Goal: Contribute content

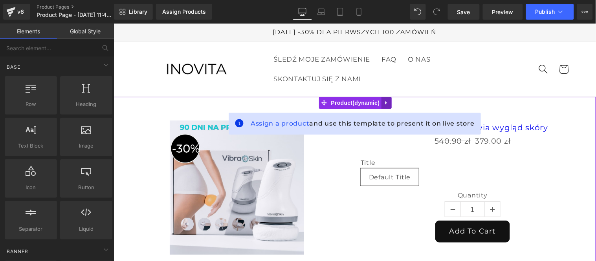
click at [384, 100] on icon at bounding box center [385, 103] width 5 height 6
click at [392, 100] on link at bounding box center [391, 103] width 10 height 12
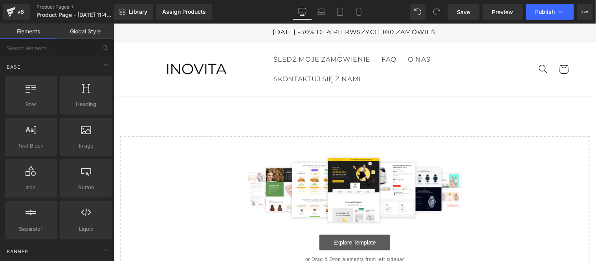
click at [349, 244] on link "Explore Template" at bounding box center [354, 242] width 71 height 16
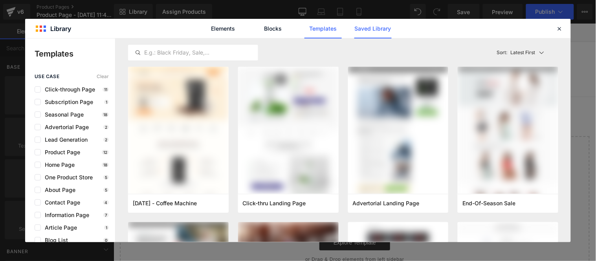
click at [368, 27] on link "Saved Library" at bounding box center [372, 29] width 37 height 20
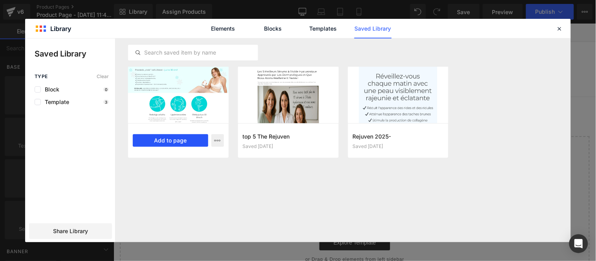
click at [179, 142] on button "Add to page" at bounding box center [170, 140] width 75 height 13
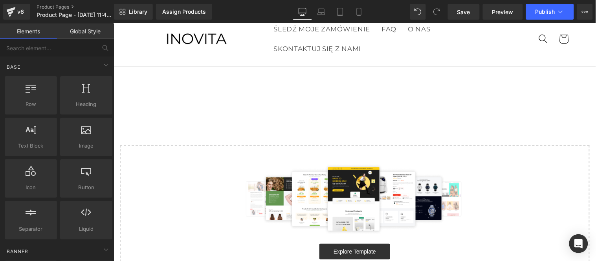
scroll to position [34, 0]
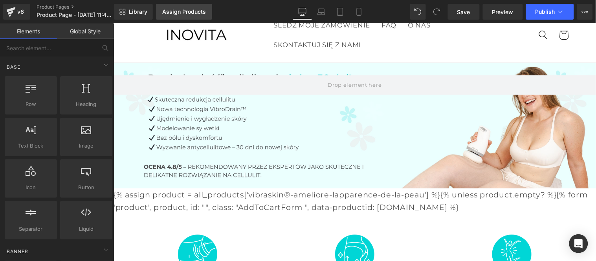
click at [183, 11] on div "Assign Products" at bounding box center [184, 12] width 44 height 6
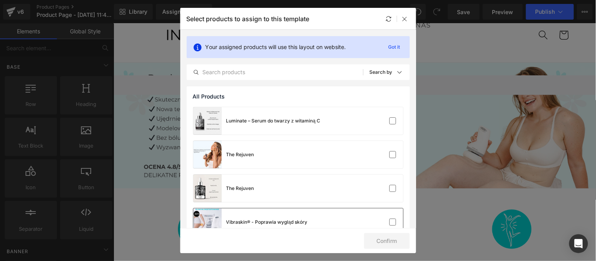
click at [324, 221] on div "Vibraskin® - Poprawia wygląd skóry" at bounding box center [298, 222] width 210 height 27
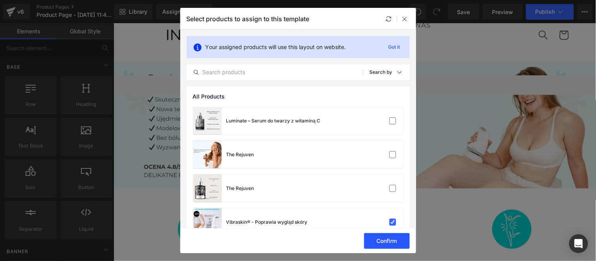
click at [367, 238] on button "Confirm" at bounding box center [387, 241] width 46 height 16
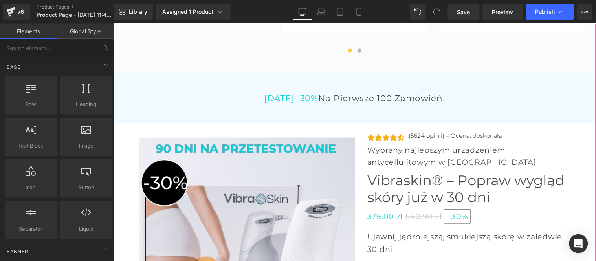
scroll to position [2565, 0]
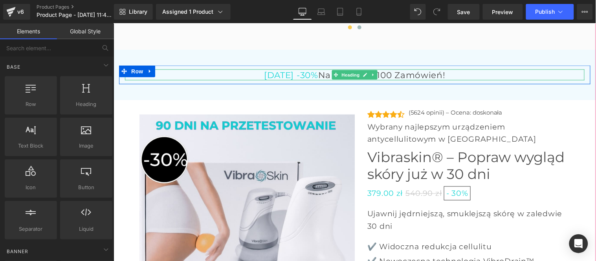
click at [282, 70] on span "[DATE] -30%" at bounding box center [291, 75] width 54 height 10
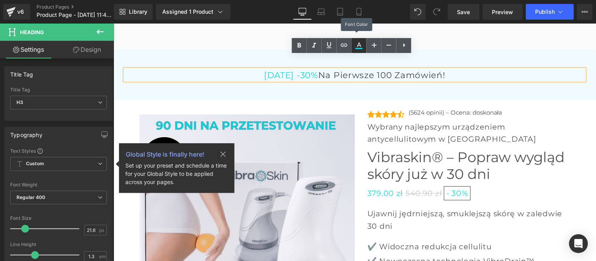
click at [357, 44] on icon at bounding box center [358, 45] width 9 height 9
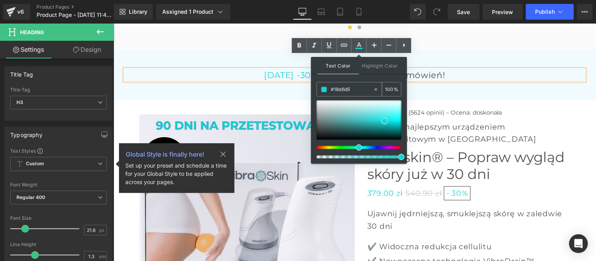
click at [333, 90] on input "#18d6d5" at bounding box center [352, 89] width 42 height 9
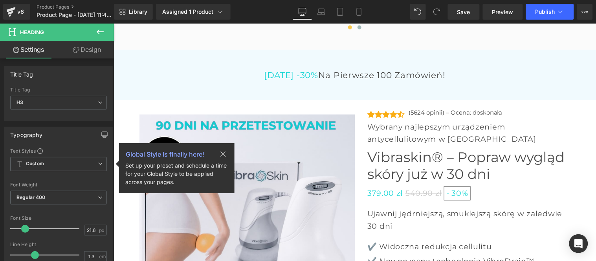
click at [97, 28] on icon at bounding box center [99, 31] width 9 height 9
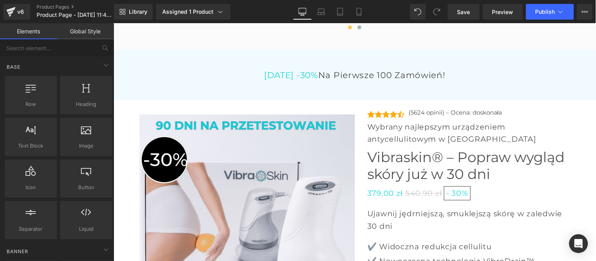
click at [89, 34] on link "Global Style" at bounding box center [85, 32] width 57 height 16
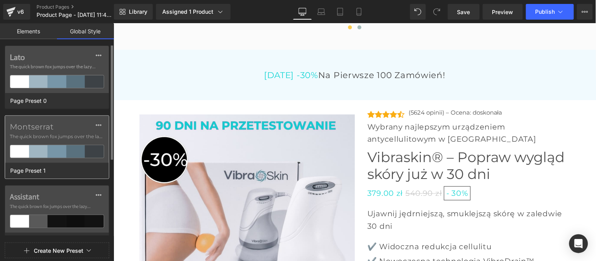
click at [51, 137] on span "The quick brown fox jumps over the lazy..." at bounding box center [57, 136] width 94 height 7
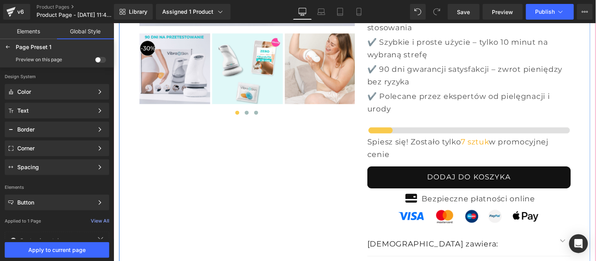
scroll to position [2871, 0]
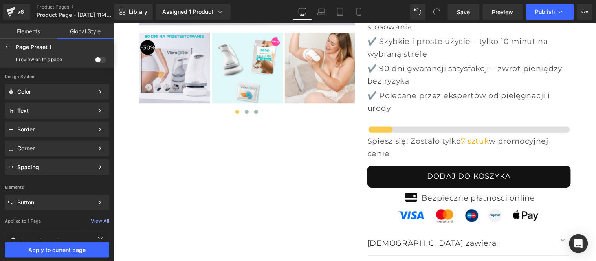
click at [97, 59] on span at bounding box center [100, 60] width 11 height 6
click at [95, 61] on input "checkbox" at bounding box center [95, 61] width 0 height 0
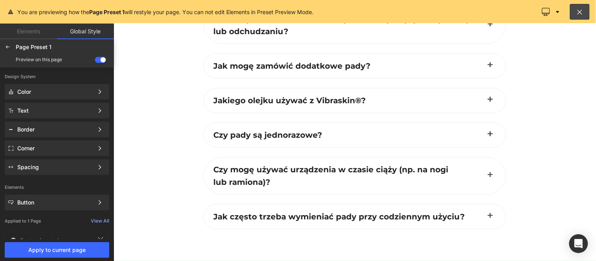
scroll to position [3062, 0]
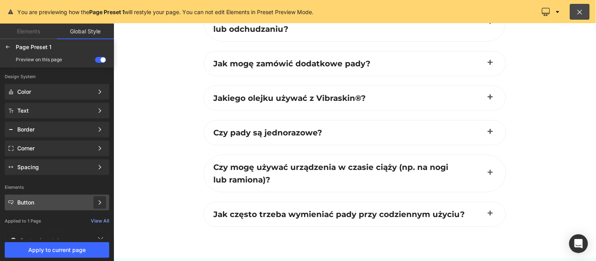
click at [100, 201] on icon at bounding box center [99, 202] width 5 height 5
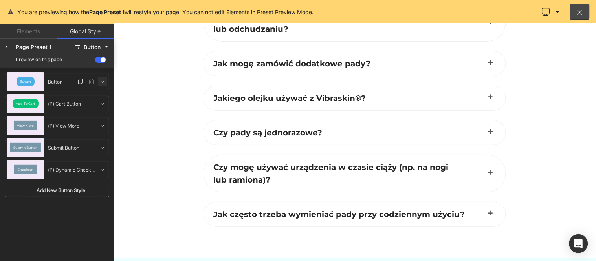
click at [103, 81] on icon at bounding box center [102, 82] width 6 height 6
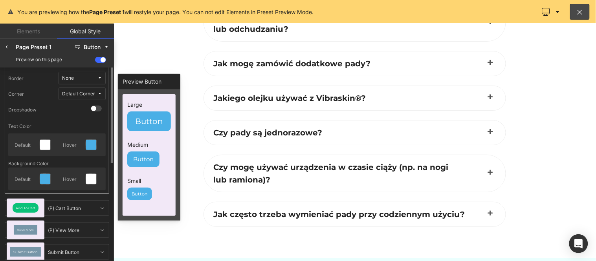
scroll to position [0, 0]
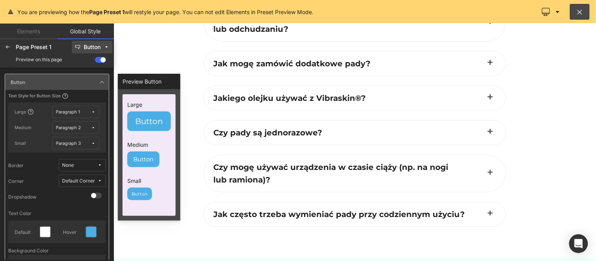
click at [95, 46] on div "Button" at bounding box center [92, 47] width 17 height 6
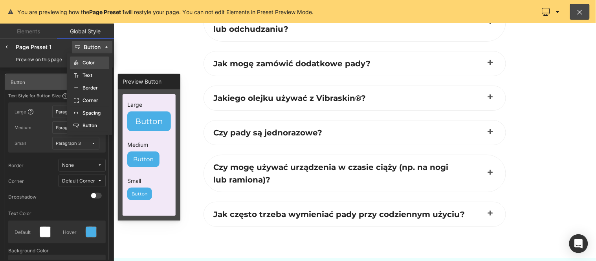
click at [93, 61] on label "Color" at bounding box center [88, 62] width 12 height 5
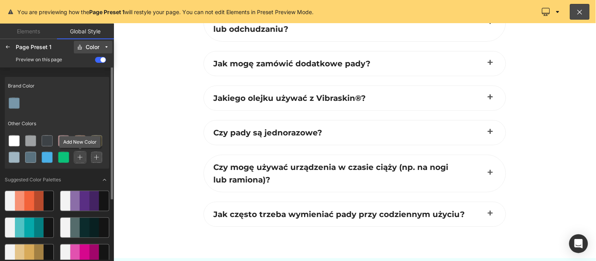
click at [81, 158] on icon at bounding box center [79, 157] width 5 height 5
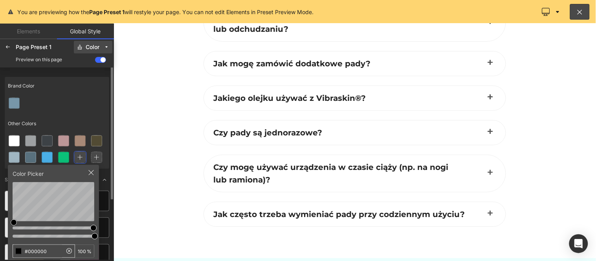
click at [45, 247] on input "#000000" at bounding box center [37, 251] width 49 height 13
type input "#18d6d5"
click at [76, 115] on div "Other Colors" at bounding box center [57, 124] width 104 height 18
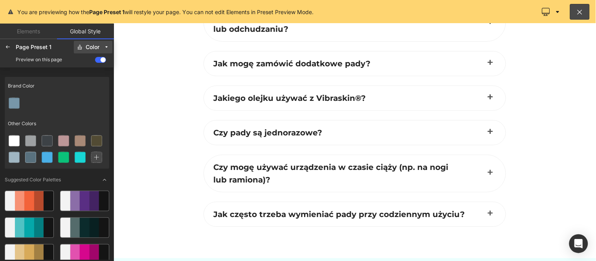
click at [89, 46] on div "Color" at bounding box center [93, 47] width 14 height 6
click at [92, 128] on label "Button" at bounding box center [89, 125] width 15 height 5
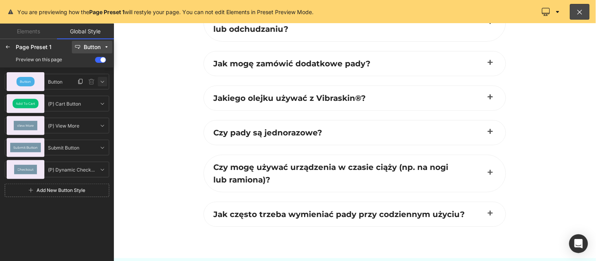
click at [101, 81] on icon at bounding box center [102, 82] width 6 height 6
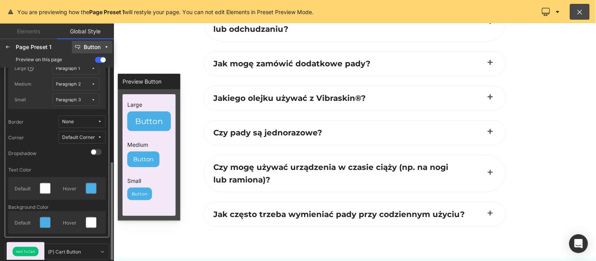
scroll to position [87, 0]
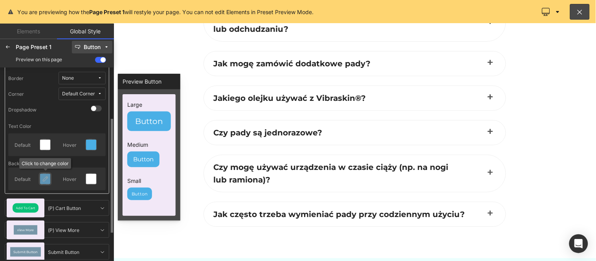
click at [44, 176] on icon at bounding box center [45, 179] width 6 height 6
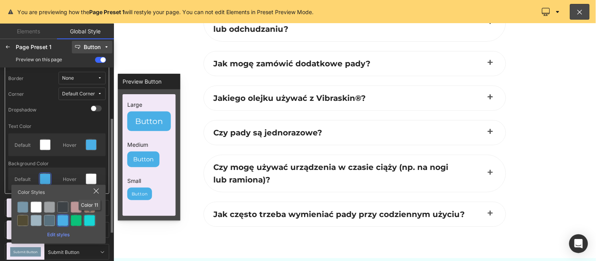
click at [89, 216] on div at bounding box center [89, 220] width 11 height 11
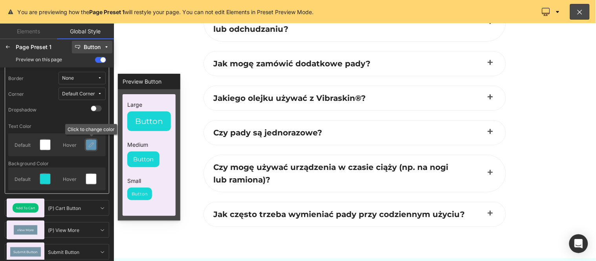
click at [88, 143] on icon at bounding box center [91, 145] width 6 height 6
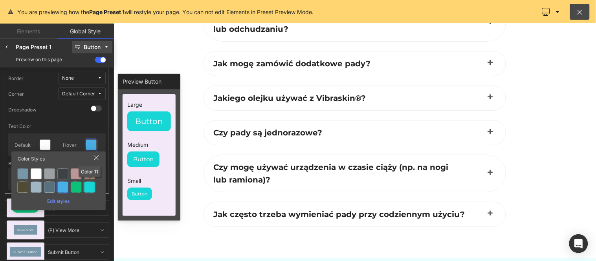
click at [91, 185] on div at bounding box center [89, 187] width 11 height 11
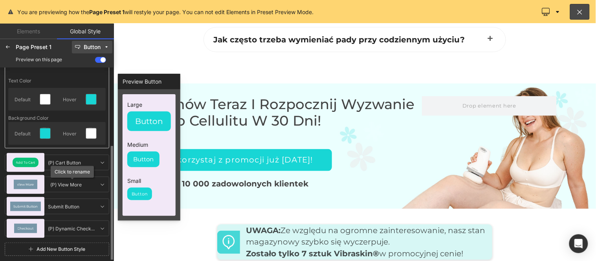
scroll to position [0, 0]
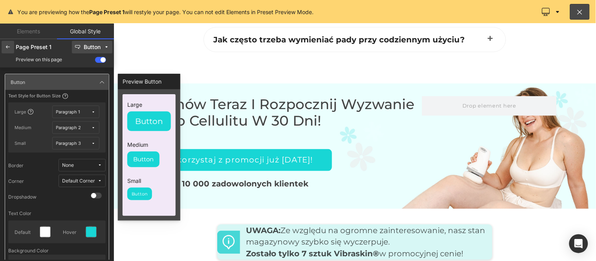
click at [8, 44] on icon at bounding box center [8, 47] width 6 height 6
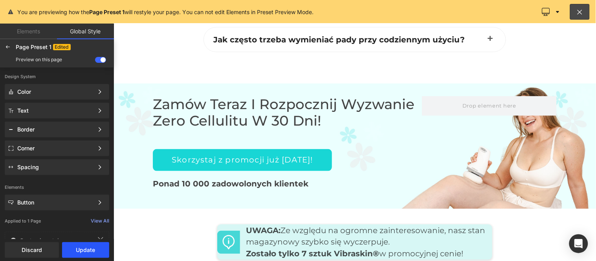
click at [89, 250] on button "Update" at bounding box center [85, 250] width 47 height 16
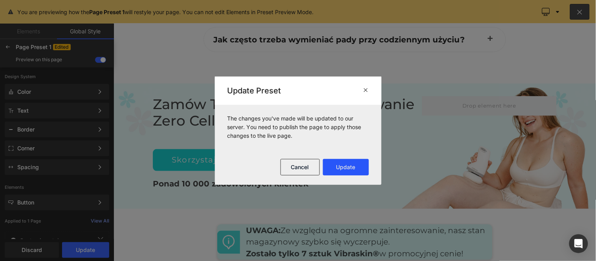
click at [344, 170] on button "Update" at bounding box center [346, 167] width 46 height 16
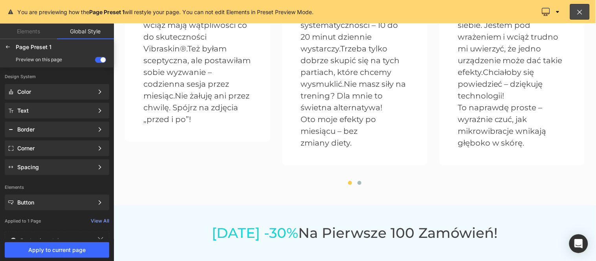
scroll to position [2233, 0]
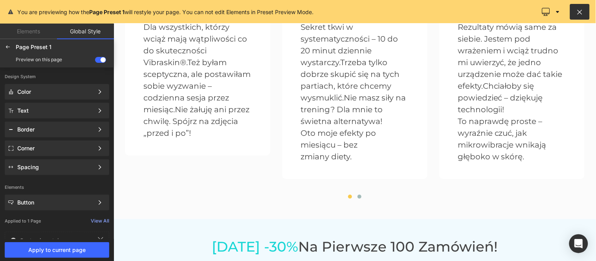
click at [572, 14] on button at bounding box center [580, 12] width 20 height 16
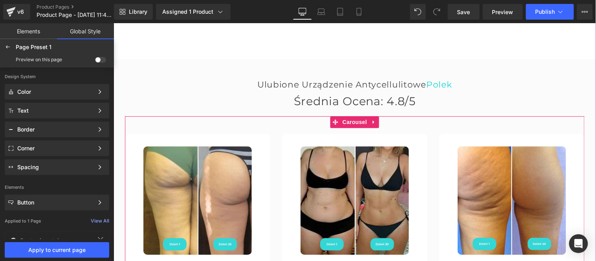
scroll to position [2082, 0]
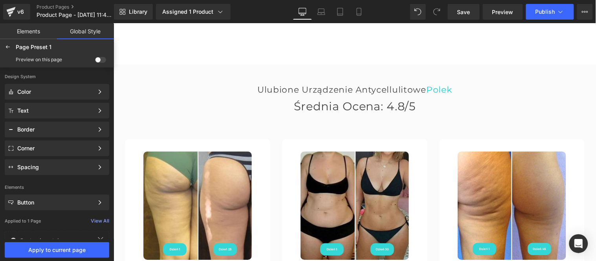
click at [98, 57] on span at bounding box center [100, 60] width 11 height 6
click at [95, 61] on input "checkbox" at bounding box center [95, 61] width 0 height 0
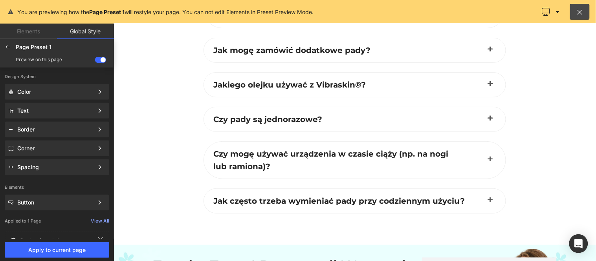
scroll to position [3188, 0]
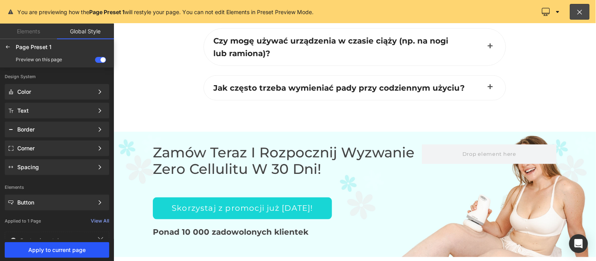
click at [51, 252] on span "Apply to current page" at bounding box center [56, 250] width 95 height 6
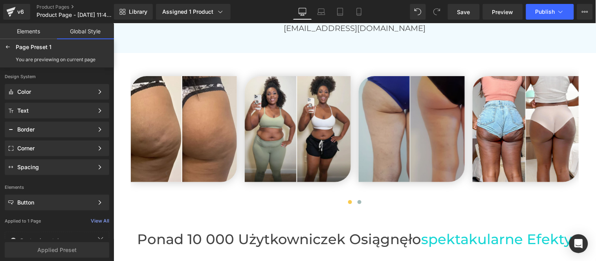
scroll to position [1530, 0]
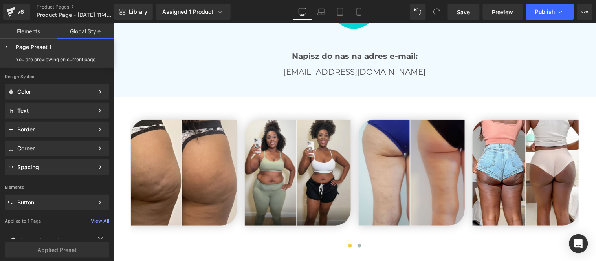
click at [380, 65] on p "[EMAIL_ADDRESS][DOMAIN_NAME]" at bounding box center [353, 71] width 459 height 13
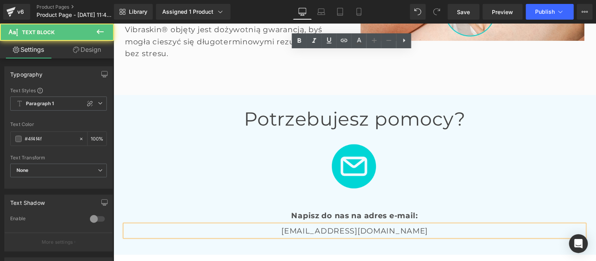
click at [413, 225] on p "[EMAIL_ADDRESS][DOMAIN_NAME]" at bounding box center [353, 231] width 459 height 12
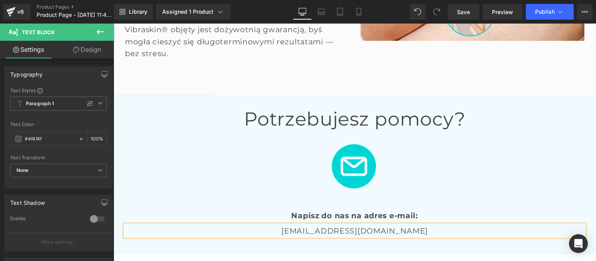
click at [322, 225] on p "[EMAIL_ADDRESS][DOMAIN_NAME]" at bounding box center [353, 231] width 459 height 12
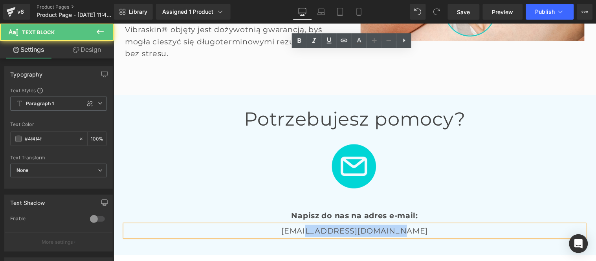
paste div
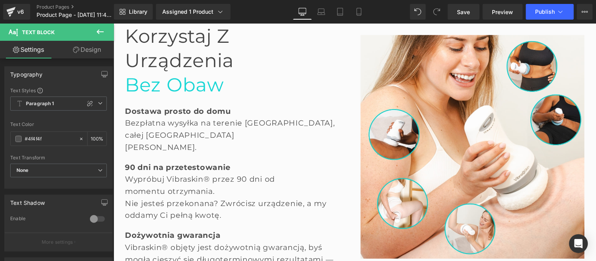
scroll to position [1181, 0]
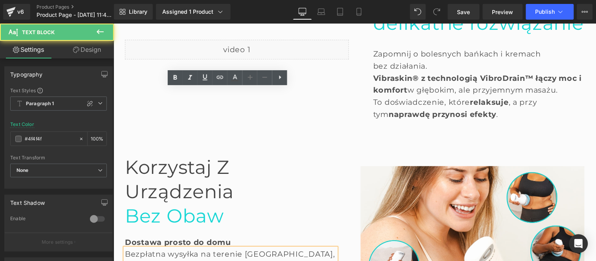
click at [312, 248] on div "Bezpłatna wysyłka na terenie [GEOGRAPHIC_DATA], całej [GEOGRAPHIC_DATA] [PERSON…" at bounding box center [229, 266] width 211 height 36
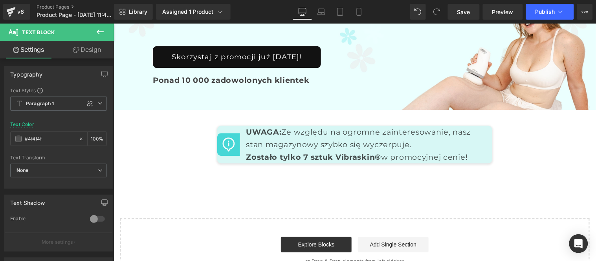
scroll to position [3530, 0]
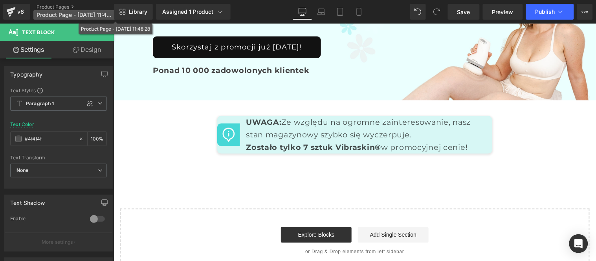
click at [73, 16] on span "Product Page - [DATE] 11:48:28" at bounding box center [74, 15] width 75 height 6
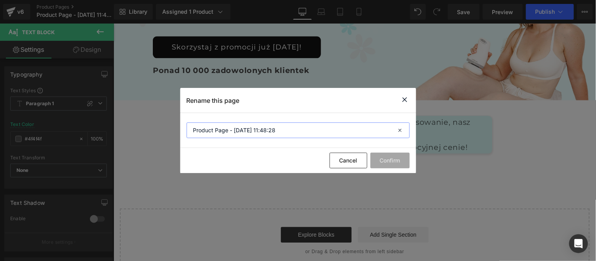
click at [284, 129] on input "Product Page - [DATE] 11:48:28" at bounding box center [298, 131] width 223 height 16
type input "Vibraskin"
click at [380, 159] on button "Confirm" at bounding box center [389, 161] width 39 height 16
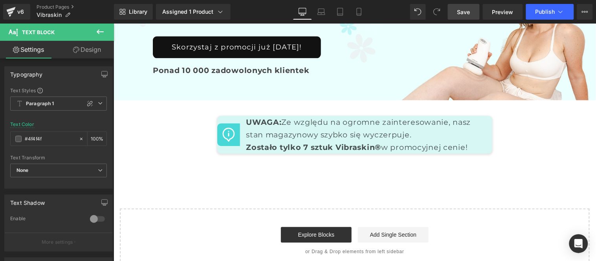
click at [464, 10] on span "Save" at bounding box center [463, 12] width 13 height 8
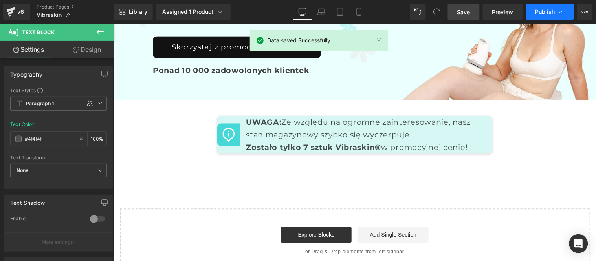
click at [545, 13] on span "Publish" at bounding box center [545, 12] width 20 height 6
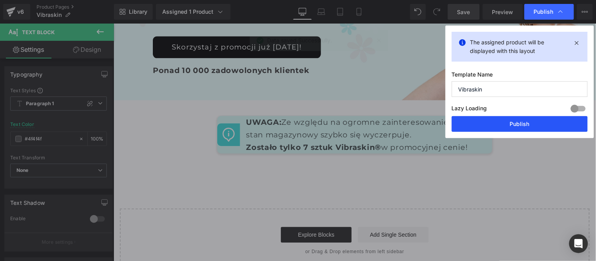
drag, startPoint x: 512, startPoint y: 124, endPoint x: 257, endPoint y: 58, distance: 263.5
click at [512, 124] on button "Publish" at bounding box center [520, 124] width 136 height 16
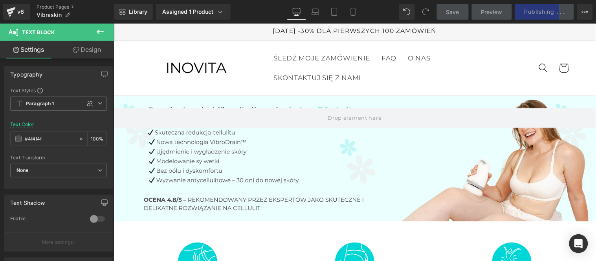
scroll to position [0, 0]
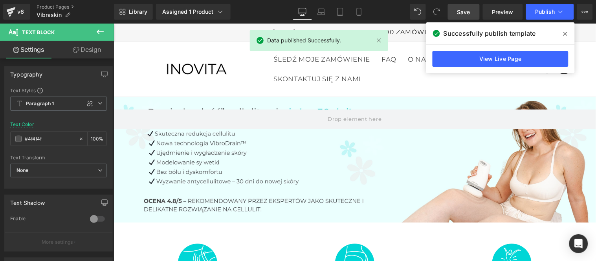
click at [566, 34] on icon at bounding box center [565, 34] width 4 height 6
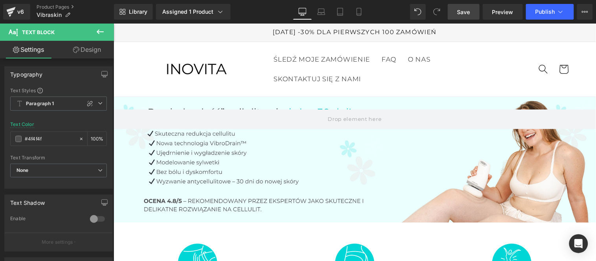
click at [479, 61] on ul "ŚLEDŹ MOJE ZAMÓWIENIE FAQ O NAS SKONTAKTUJ SIĘ Z NAMI" at bounding box center [394, 68] width 255 height 39
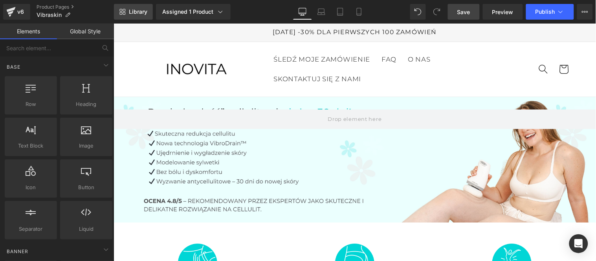
click at [137, 10] on span "Library" at bounding box center [138, 11] width 18 height 7
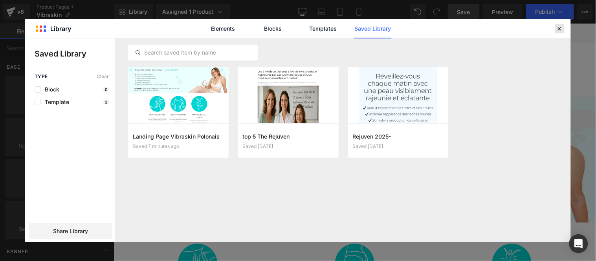
click at [560, 28] on icon at bounding box center [559, 28] width 7 height 7
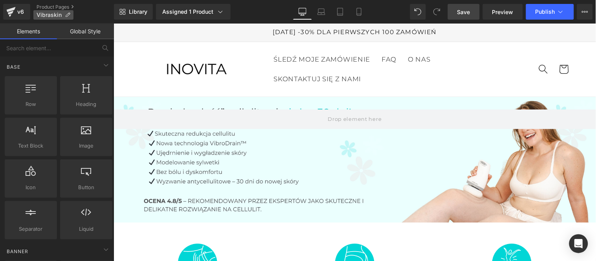
drag, startPoint x: 47, startPoint y: 7, endPoint x: 58, endPoint y: 18, distance: 15.6
click at [47, 7] on link "Product Pages" at bounding box center [75, 7] width 77 height 6
